Goal: Task Accomplishment & Management: Manage account settings

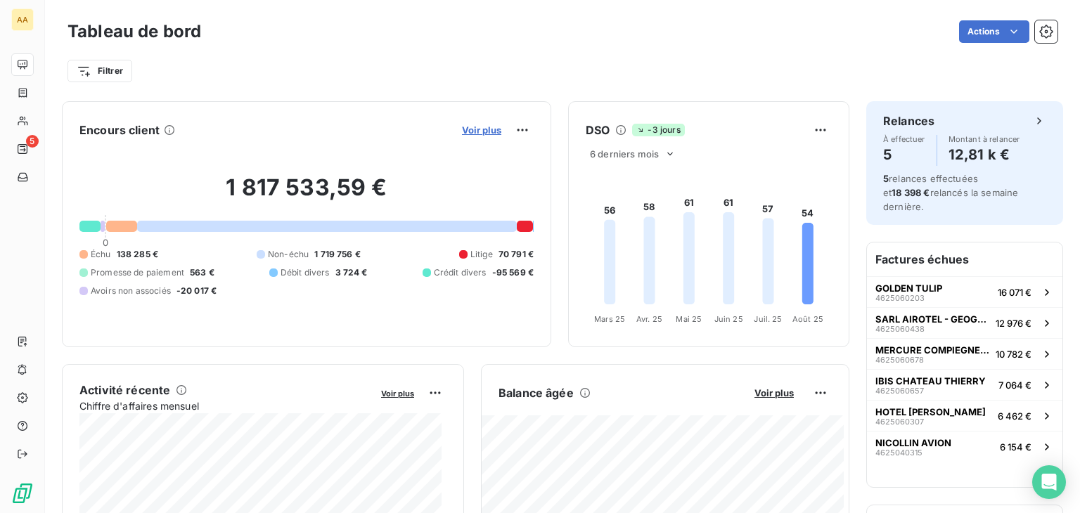
click at [473, 133] on span "Voir plus" at bounding box center [481, 129] width 39 height 11
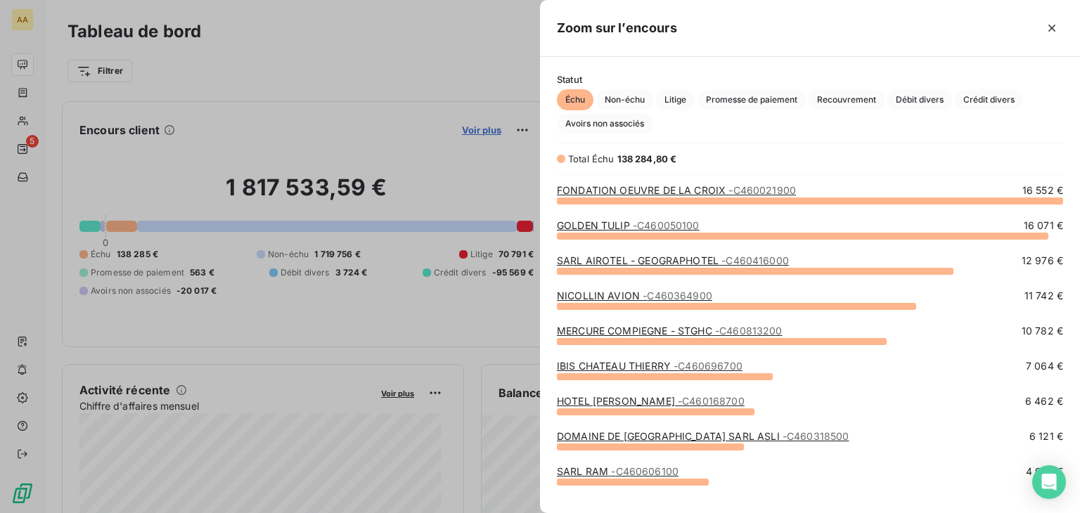
scroll to position [302, 529]
click at [1002, 102] on span "Crédit divers" at bounding box center [989, 99] width 68 height 21
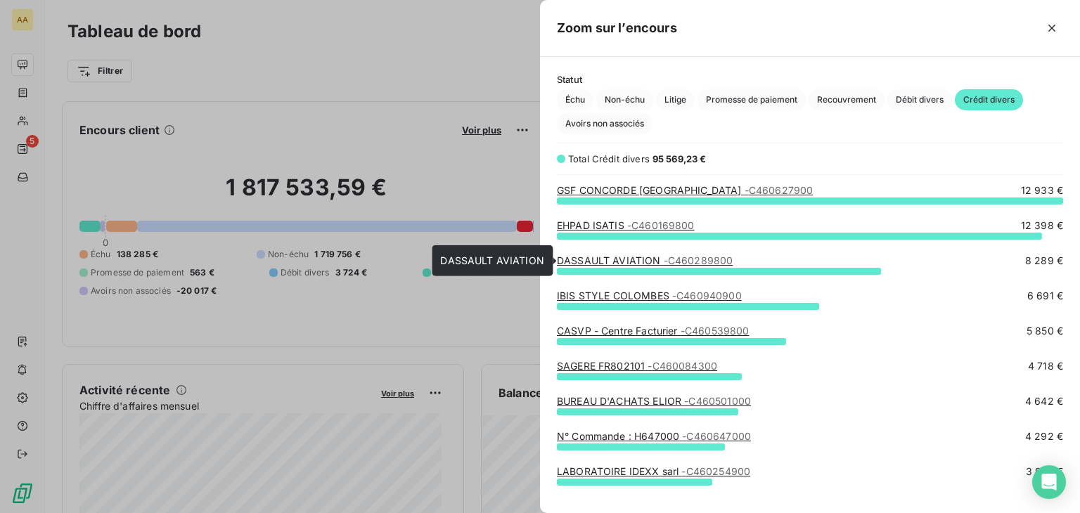
click at [724, 257] on span "- C460289800" at bounding box center [699, 261] width 70 height 12
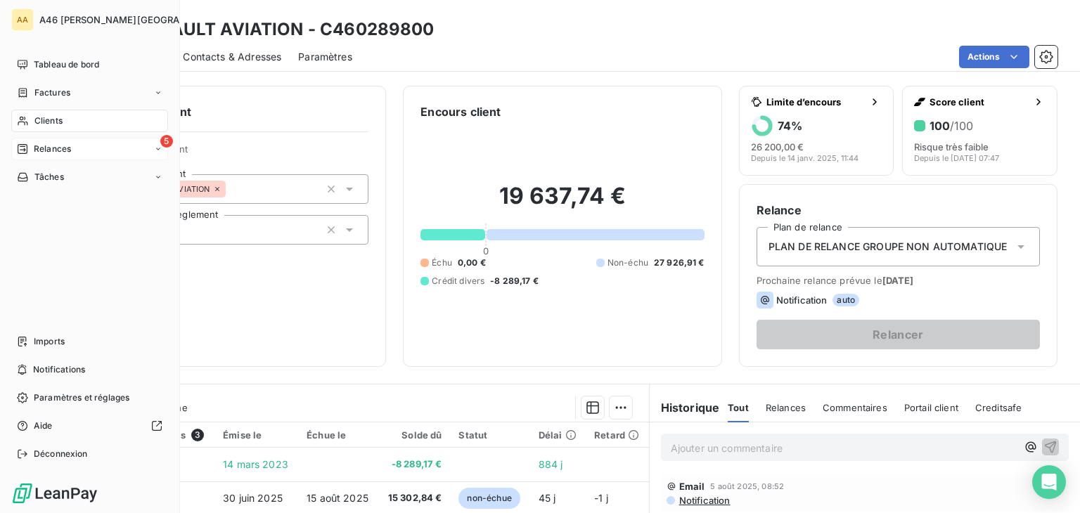
click at [65, 151] on span "Relances" at bounding box center [52, 149] width 37 height 13
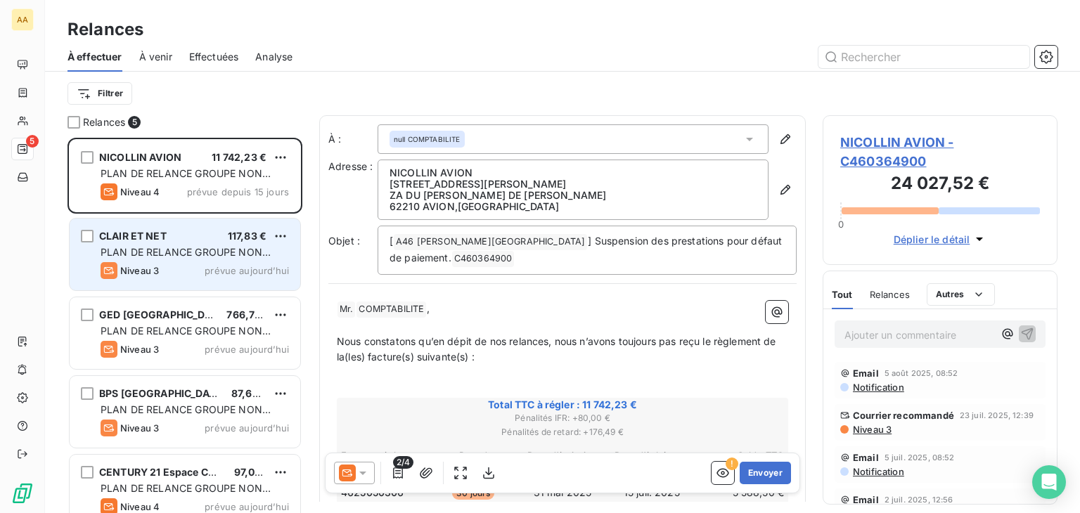
click at [231, 249] on span "PLAN DE RELANCE GROUPE NON AUTOMATIQUE" at bounding box center [186, 259] width 170 height 26
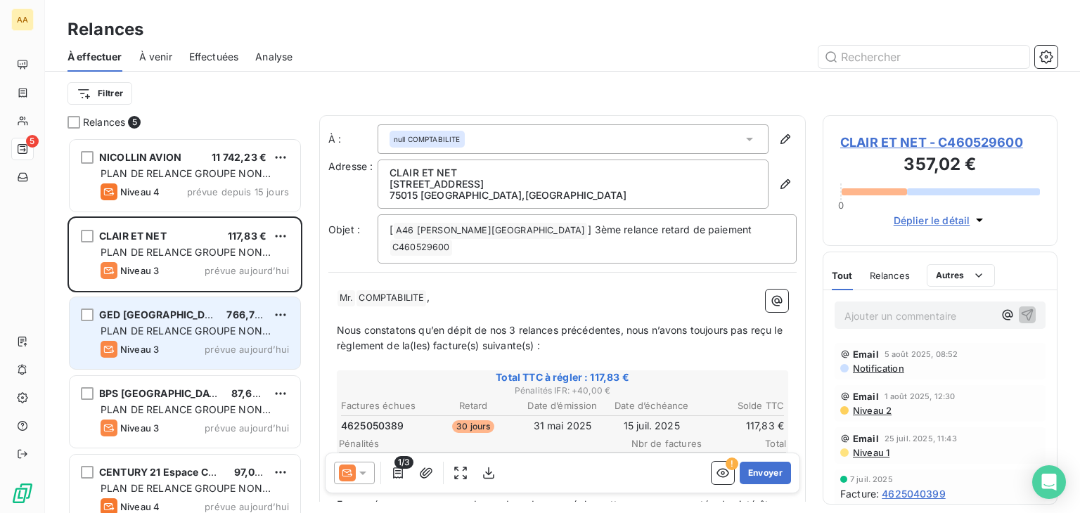
click at [157, 333] on span "PLAN DE RELANCE GROUPE NON AUTOMATIQUE" at bounding box center [186, 338] width 170 height 26
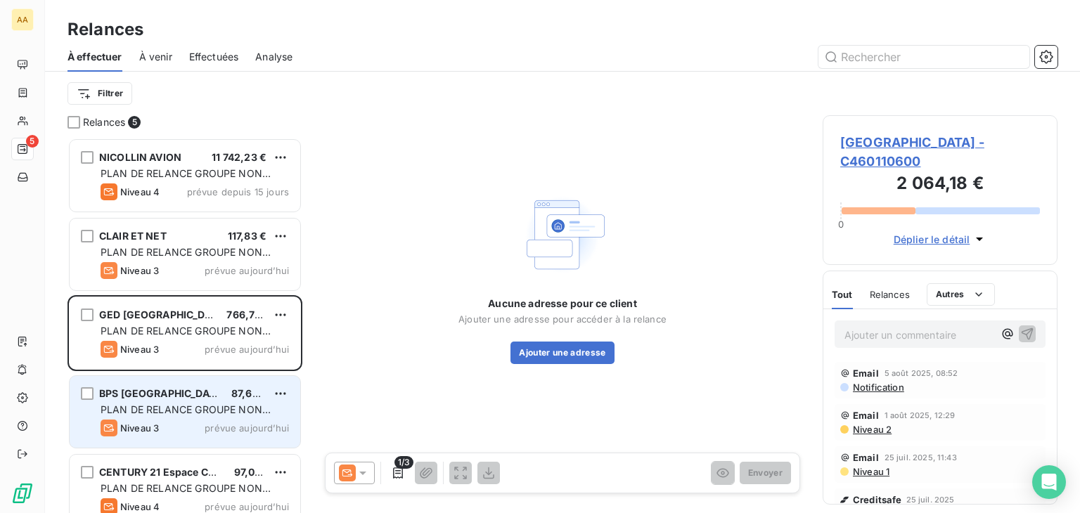
click at [155, 405] on span "PLAN DE RELANCE GROUPE NON AUTOMATIQUE" at bounding box center [186, 417] width 170 height 26
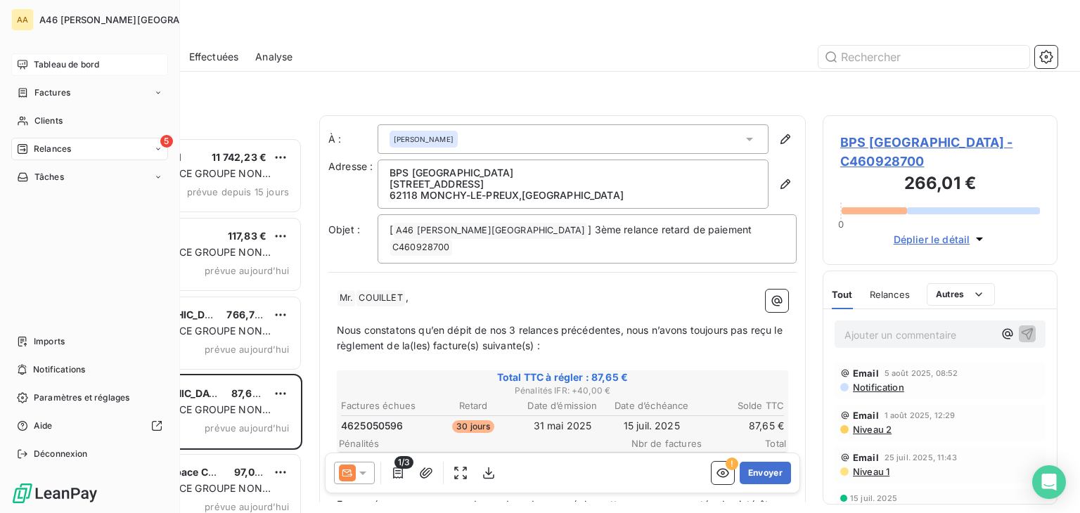
click at [42, 60] on span "Tableau de bord" at bounding box center [66, 64] width 65 height 13
